Goal: Navigation & Orientation: Find specific page/section

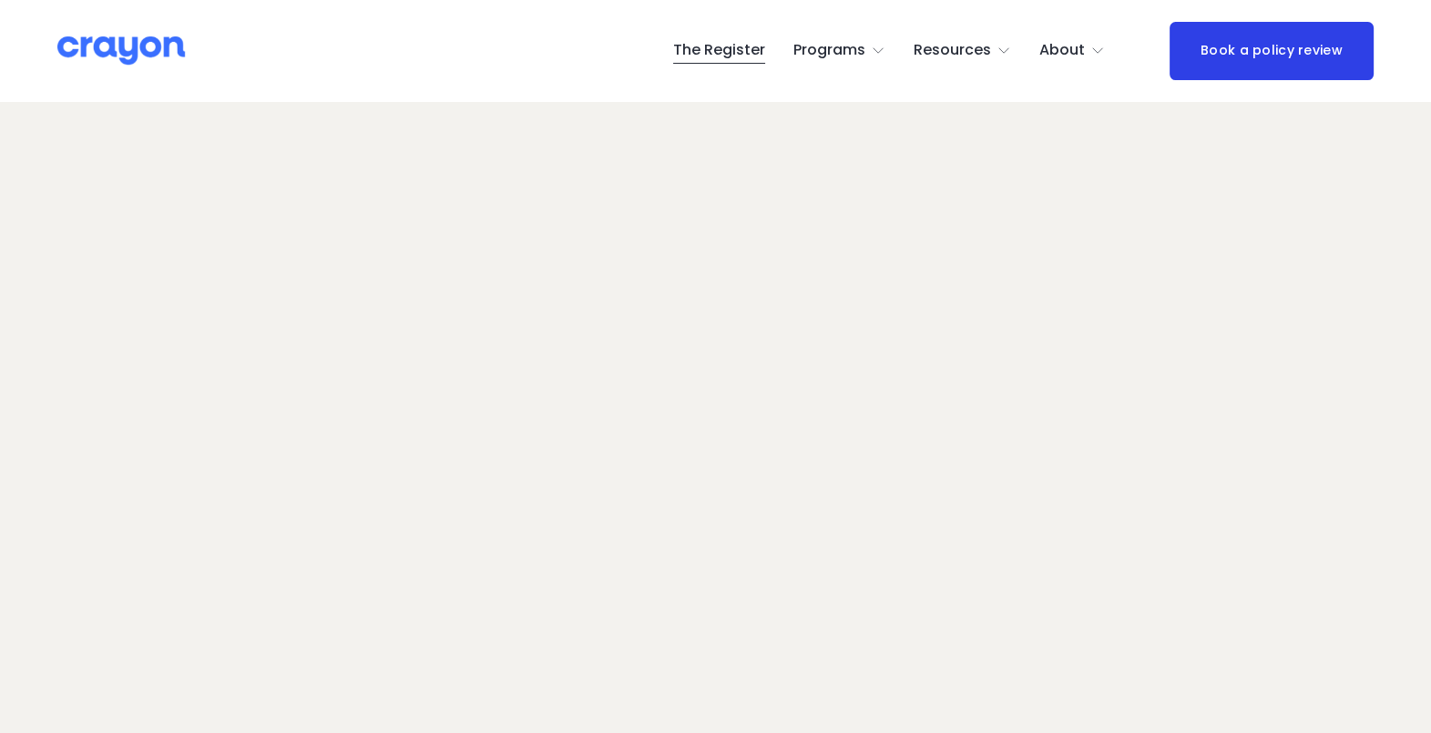
click at [0, 0] on span "About Us" at bounding box center [0, 0] width 0 height 0
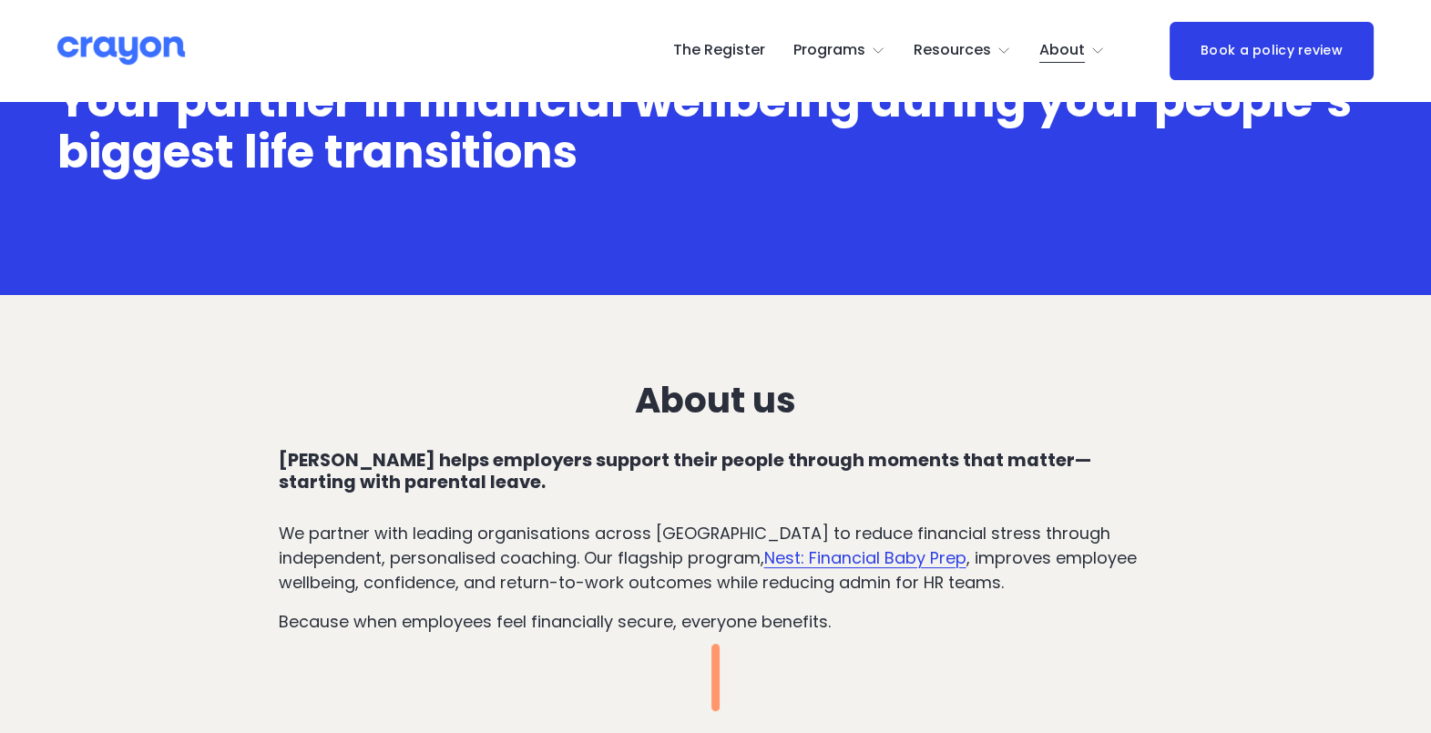
scroll to position [189, 0]
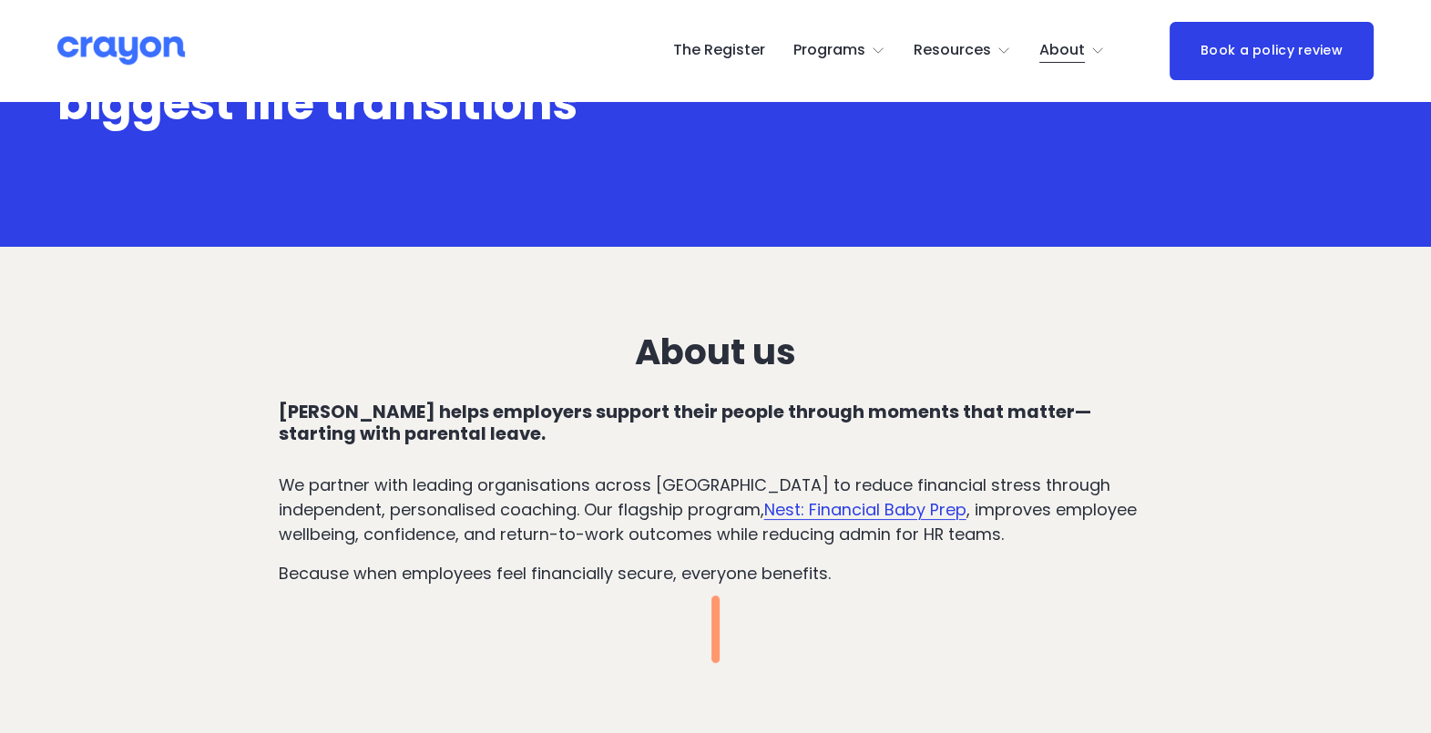
click at [634, 332] on h3 "About us" at bounding box center [716, 352] width 874 height 40
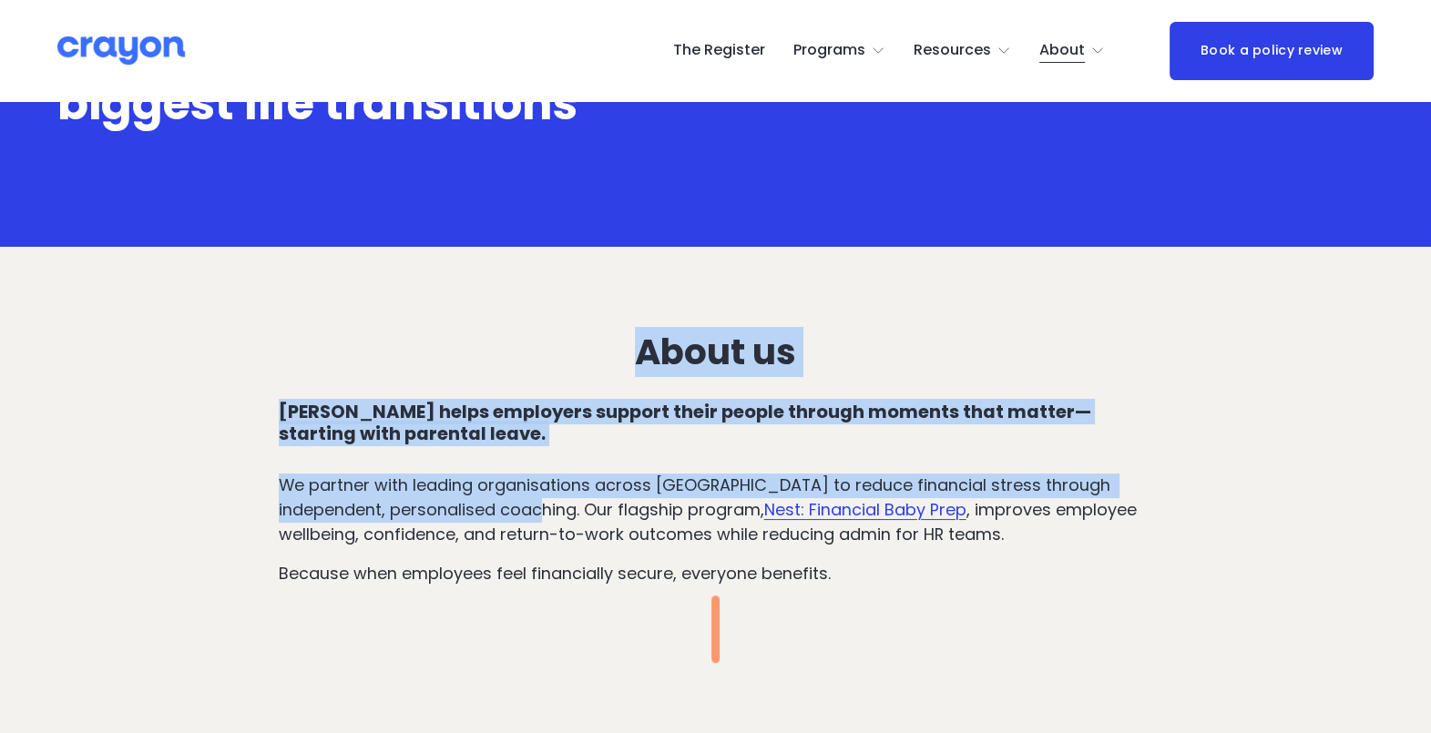
drag, startPoint x: 638, startPoint y: 351, endPoint x: 472, endPoint y: 510, distance: 230.0
click at [472, 510] on div "About us Crayon helps employers support their people through moments that matte…" at bounding box center [716, 459] width 874 height 254
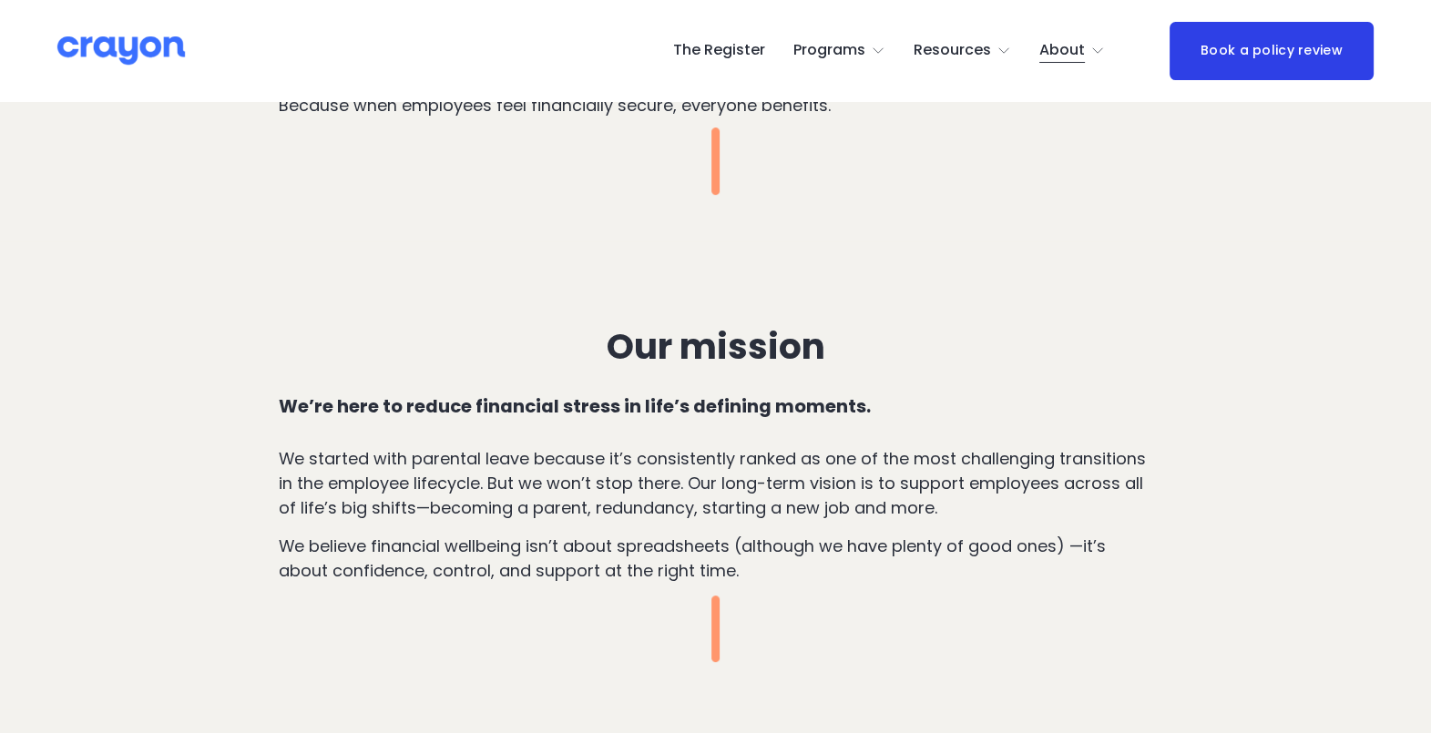
scroll to position [0, 0]
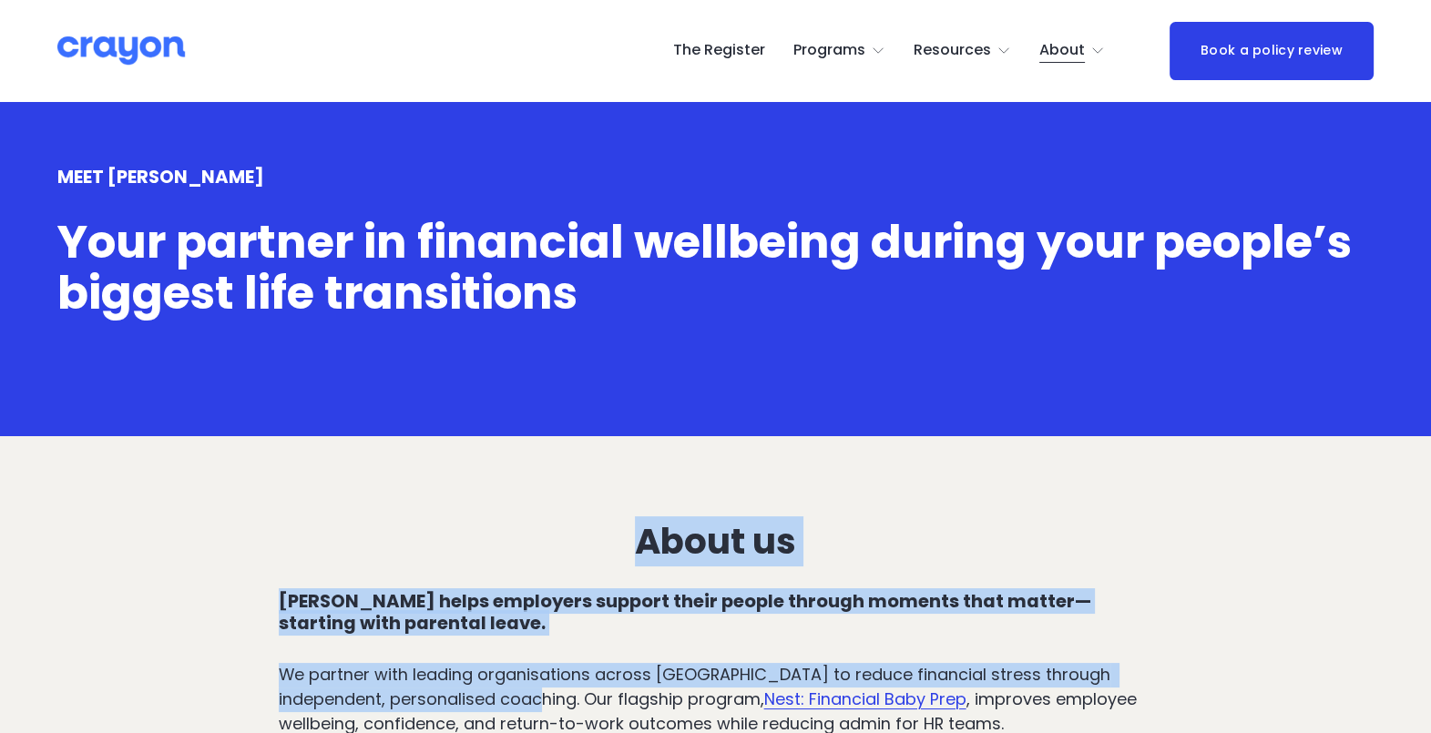
click at [750, 41] on link "The Register" at bounding box center [719, 50] width 92 height 29
